Goal: Task Accomplishment & Management: Manage account settings

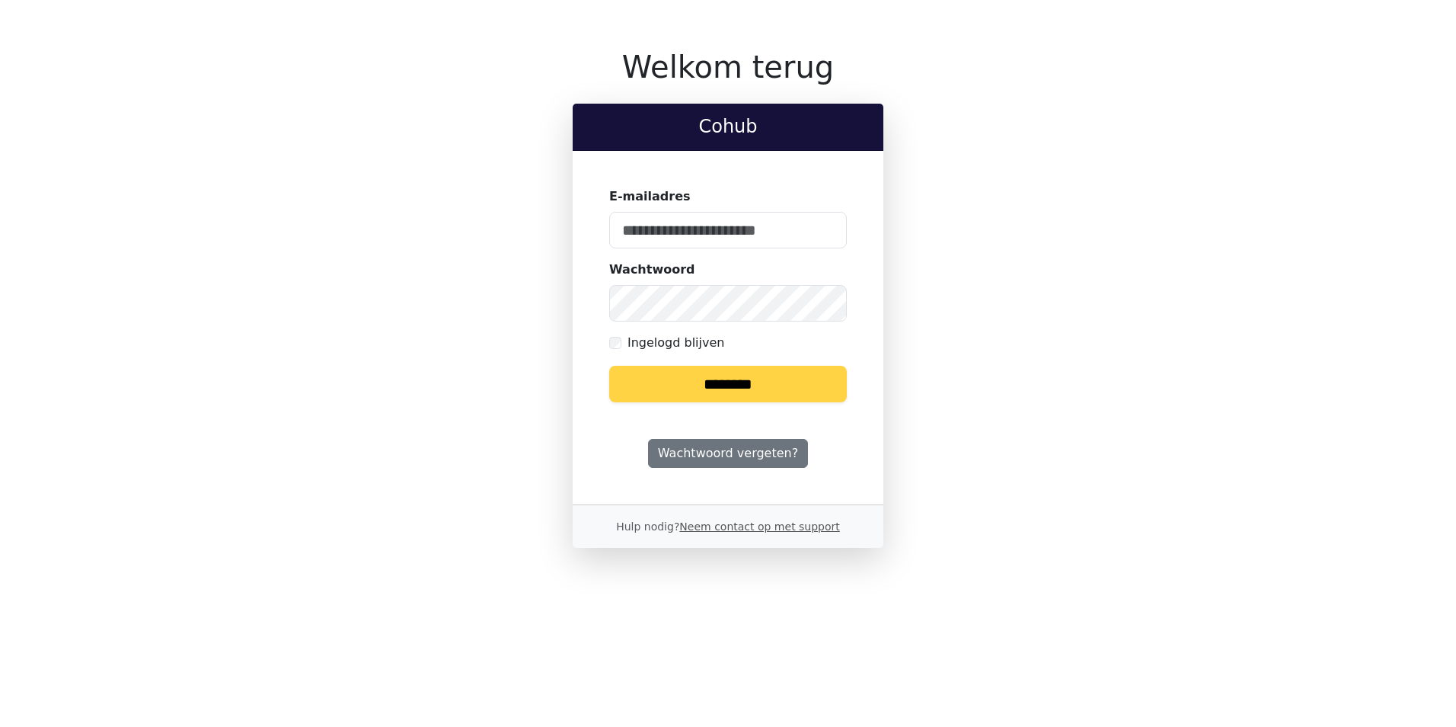
type input "**********"
click at [759, 397] on input "********" at bounding box center [728, 384] width 238 height 37
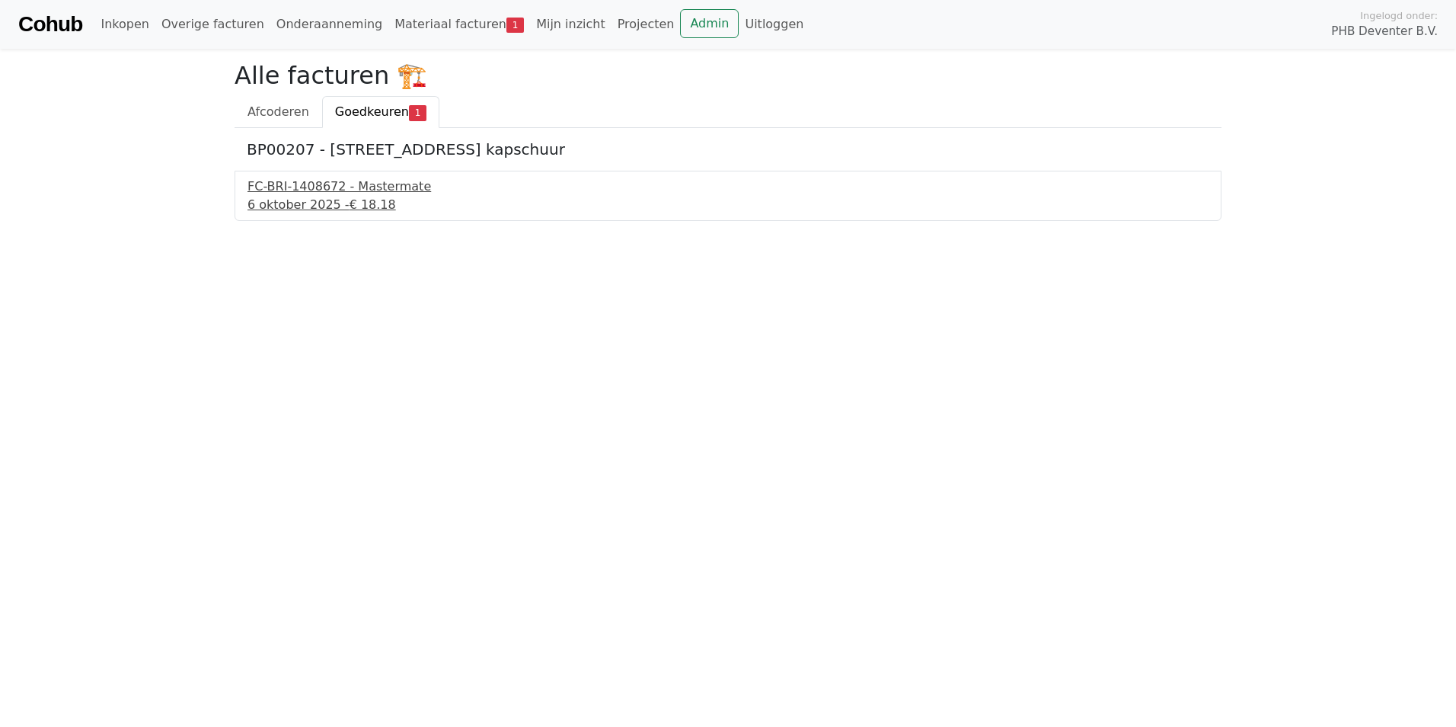
click at [297, 203] on div "[DATE] - € 18.18" at bounding box center [728, 205] width 961 height 18
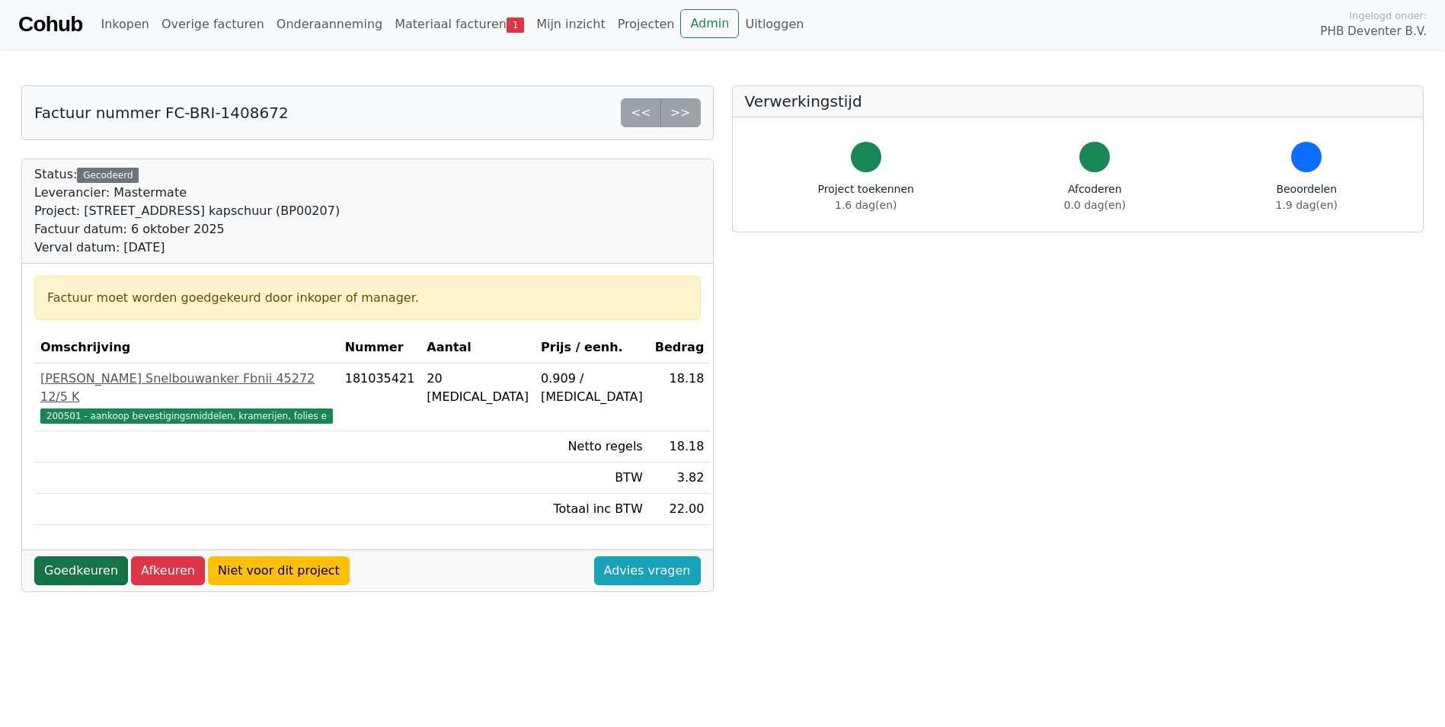
click at [104, 559] on link "Goedkeuren" at bounding box center [81, 570] width 94 height 29
